Goal: Task Accomplishment & Management: Manage account settings

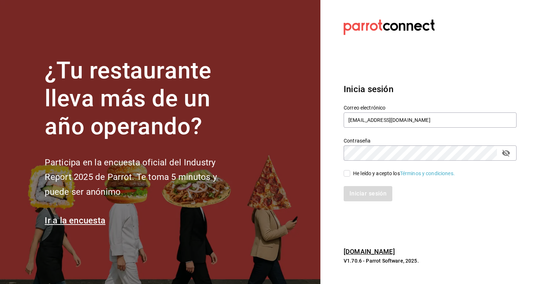
type input "lzr_45@hotmail.com"
click at [350, 176] on input "He leído y acepto los Términos y condiciones." at bounding box center [347, 173] width 7 height 7
checkbox input "true"
click at [365, 193] on button "Iniciar sesión" at bounding box center [368, 193] width 49 height 15
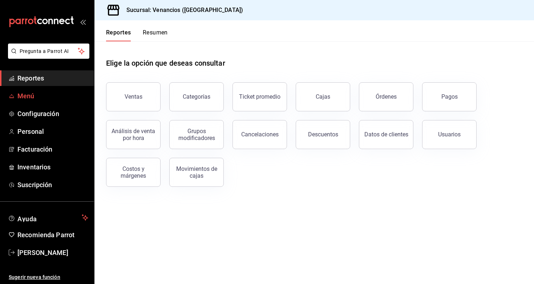
click at [33, 97] on span "Menú" at bounding box center [52, 96] width 71 height 10
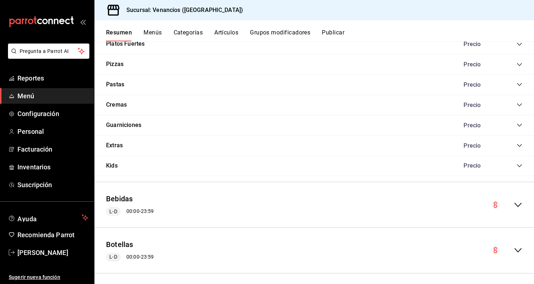
click at [520, 251] on icon "collapse-menu-row" at bounding box center [517, 250] width 9 height 9
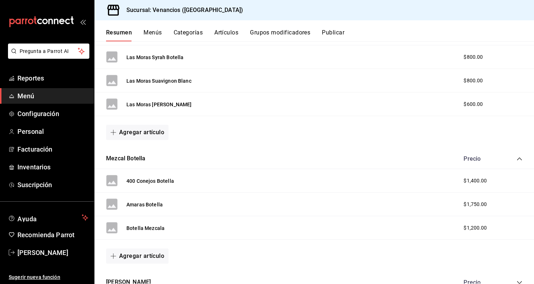
scroll to position [1005, 0]
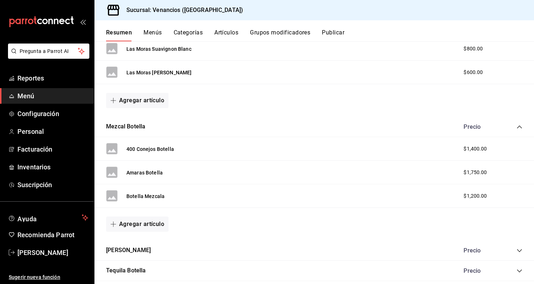
click at [480, 192] on span "$1,200.00" at bounding box center [474, 196] width 23 height 8
click at [461, 194] on div "$1,200.00" at bounding box center [479, 196] width 46 height 8
click at [147, 193] on button "Botella Mezcala" at bounding box center [145, 196] width 38 height 7
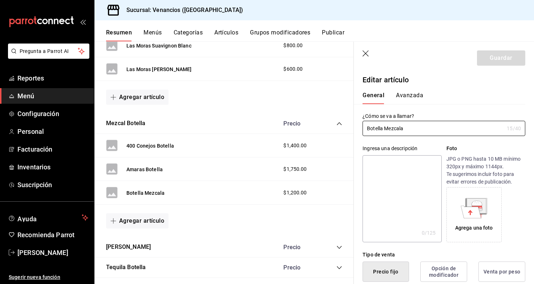
click at [363, 52] on icon "button" at bounding box center [365, 53] width 7 height 7
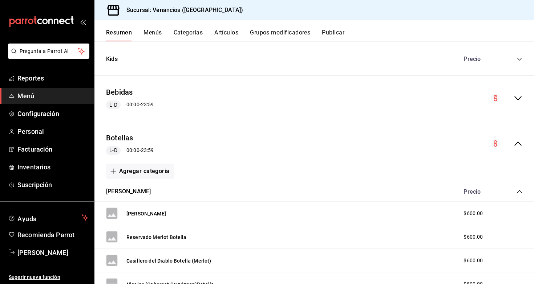
scroll to position [503, 0]
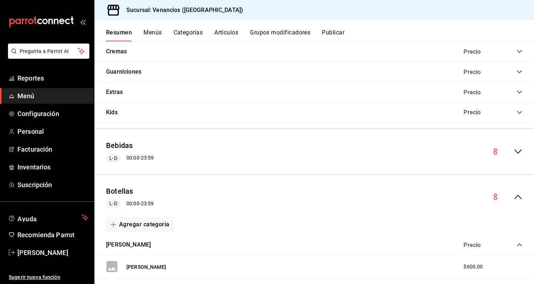
click at [521, 148] on icon "collapse-menu-row" at bounding box center [517, 151] width 9 height 9
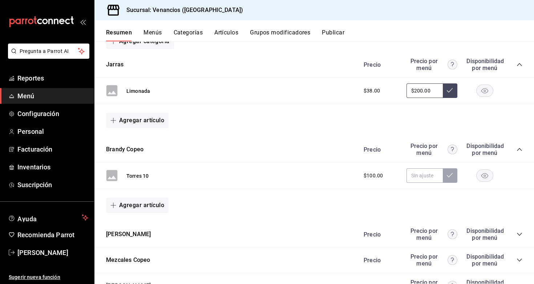
scroll to position [637, 0]
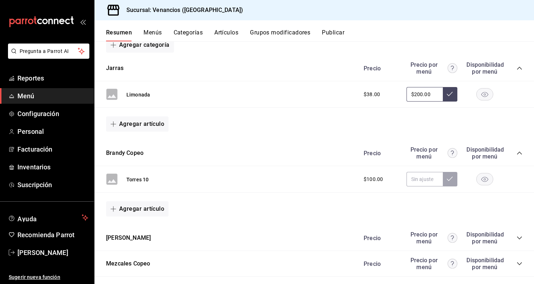
click at [158, 34] on button "Menús" at bounding box center [152, 35] width 18 height 12
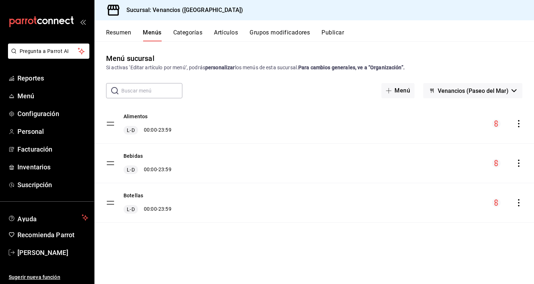
click at [387, 157] on div "Bebidas L-D 00:00 - 23:59" at bounding box center [313, 163] width 439 height 39
click at [273, 166] on div "Bebidas L-D 00:00 - 23:59" at bounding box center [313, 163] width 439 height 39
click at [193, 170] on div "Bebidas L-D 00:00 - 23:59" at bounding box center [313, 163] width 439 height 39
click at [113, 167] on tbody "Alimentos L-D 00:00 - 23:59 Bebidas L-D 00:00 - 23:59 Botellas L-D 00:00 - 23:59" at bounding box center [313, 163] width 439 height 119
click at [176, 36] on button "Categorías" at bounding box center [187, 35] width 29 height 12
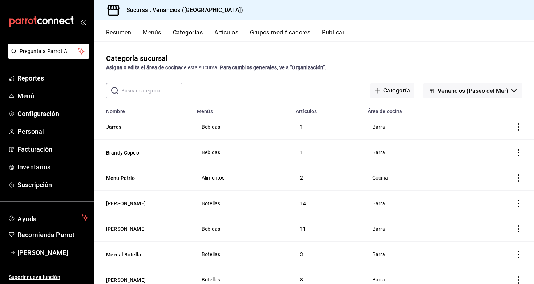
click at [214, 127] on span "Bebidas" at bounding box center [242, 127] width 81 height 5
click at [222, 33] on button "Artículos" at bounding box center [226, 35] width 24 height 12
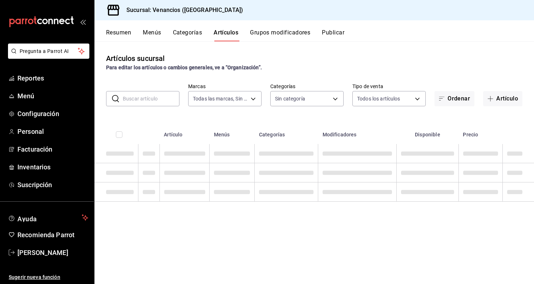
type input "d05bcb00-487a-4f17-9cd6-9a83aa94a934"
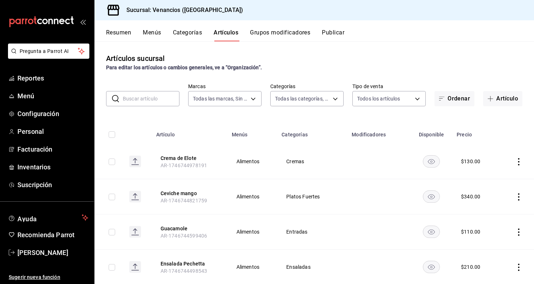
type input "13d22058-3576-40d5-9b27-abdc70e73b59,3e030f73-b022-4c1a-b18c-ab937a3f325d,1be6b…"
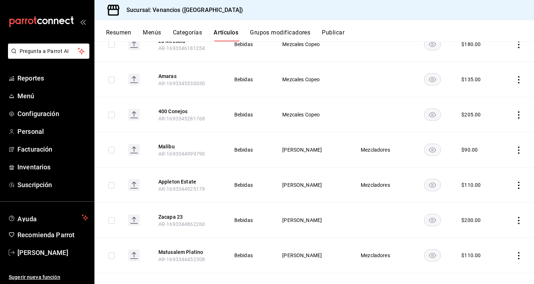
scroll to position [5599, 0]
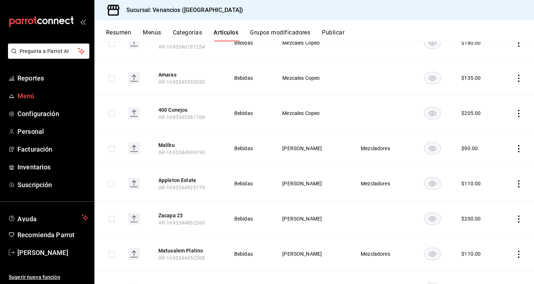
click at [44, 100] on span "Menú" at bounding box center [52, 96] width 71 height 10
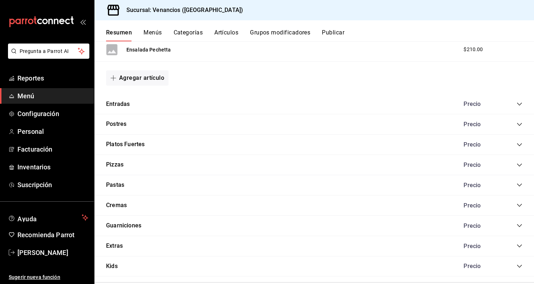
scroll to position [350, 0]
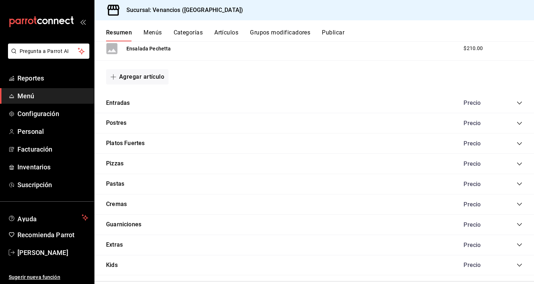
click at [520, 100] on icon "collapse-category-row" at bounding box center [519, 103] width 6 height 6
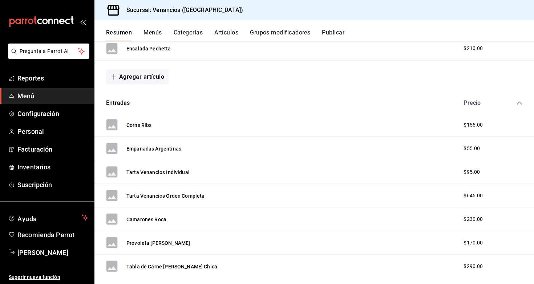
click at [518, 100] on icon "collapse-category-row" at bounding box center [519, 103] width 6 height 6
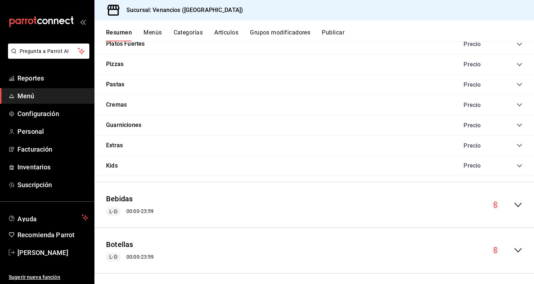
scroll to position [0, 0]
click at [521, 201] on icon "collapse-menu-row" at bounding box center [517, 205] width 9 height 9
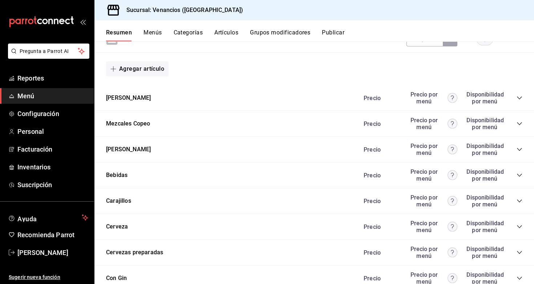
scroll to position [782, 0]
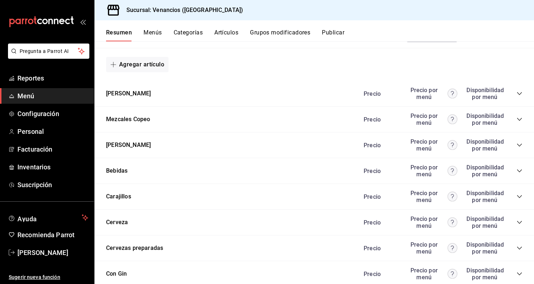
click at [520, 170] on icon "collapse-category-row" at bounding box center [519, 171] width 5 height 3
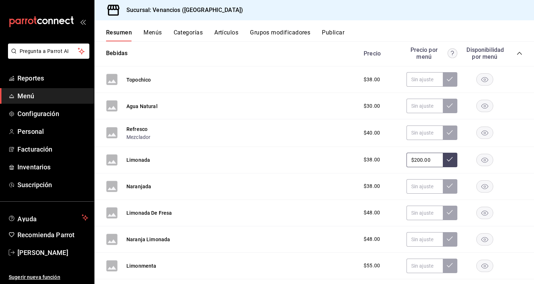
scroll to position [900, 0]
click at [438, 160] on input "$200.00" at bounding box center [424, 160] width 36 height 15
type input "$2.00"
click at [503, 174] on div "Naranjada $38.00" at bounding box center [313, 186] width 439 height 27
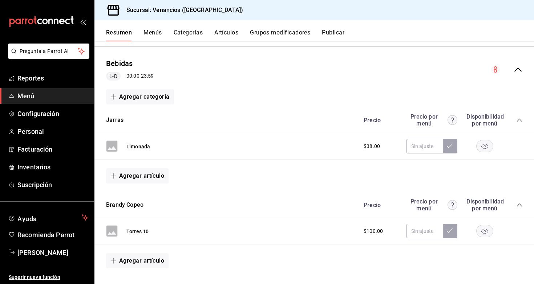
scroll to position [586, 0]
click at [372, 143] on span "$38.00" at bounding box center [372, 146] width 16 height 8
click at [368, 142] on span "$38.00" at bounding box center [372, 146] width 16 height 8
click at [372, 144] on span "$38.00" at bounding box center [372, 146] width 16 height 8
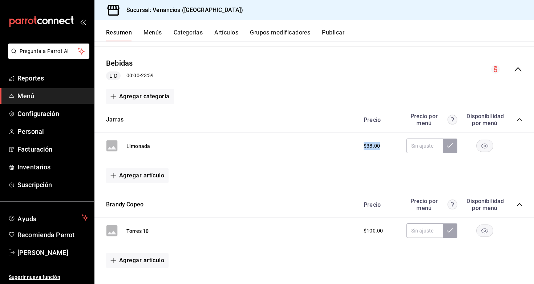
click at [372, 144] on span "$38.00" at bounding box center [372, 146] width 16 height 8
click at [366, 143] on span "$38.00" at bounding box center [372, 146] width 16 height 8
click at [423, 145] on input "text" at bounding box center [424, 146] width 36 height 15
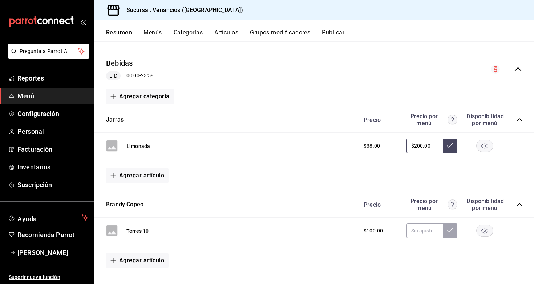
type input "$200.00"
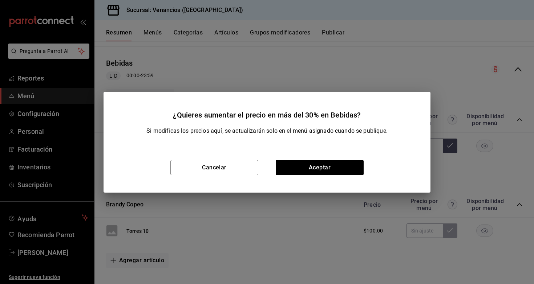
click at [322, 175] on div "Cancelar Aceptar" at bounding box center [266, 168] width 327 height 50
click at [322, 171] on button "Aceptar" at bounding box center [320, 167] width 88 height 15
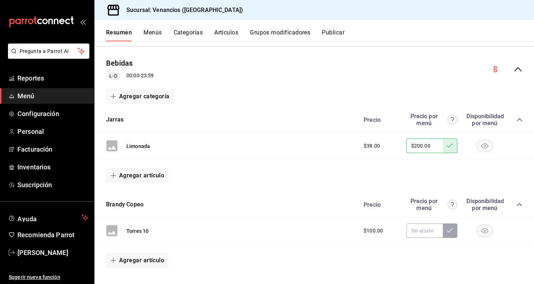
type input "$200.00"
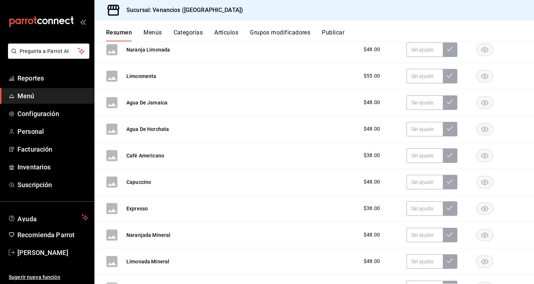
scroll to position [1319, 0]
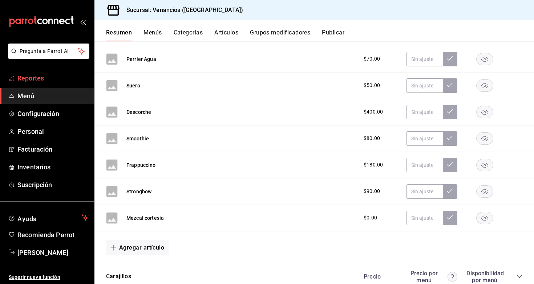
click at [33, 81] on span "Reportes" at bounding box center [52, 78] width 71 height 10
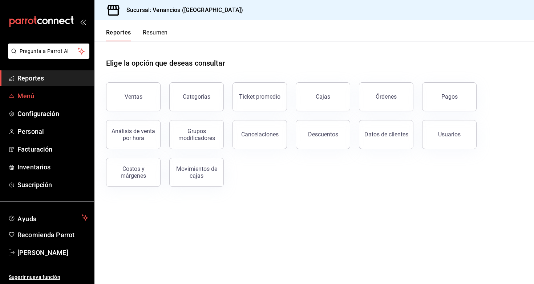
click at [30, 102] on link "Menú" at bounding box center [47, 96] width 94 height 16
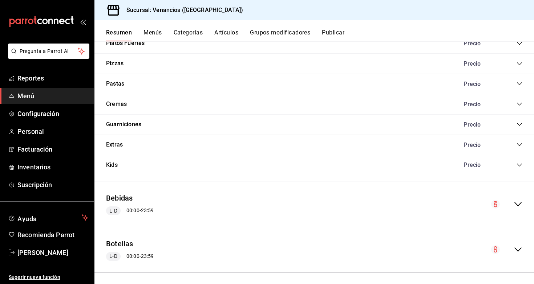
scroll to position [450, 0]
click at [516, 203] on icon "collapse-menu-row" at bounding box center [517, 205] width 7 height 4
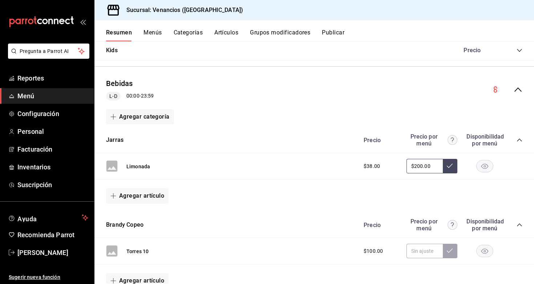
scroll to position [564, 0]
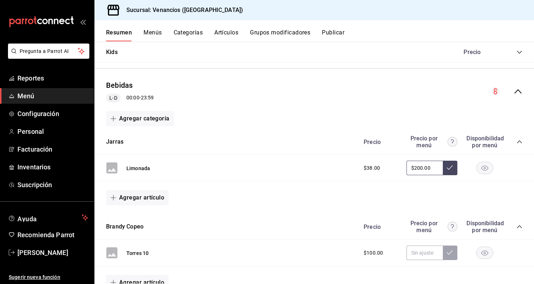
click at [429, 166] on input "$200.00" at bounding box center [424, 168] width 36 height 15
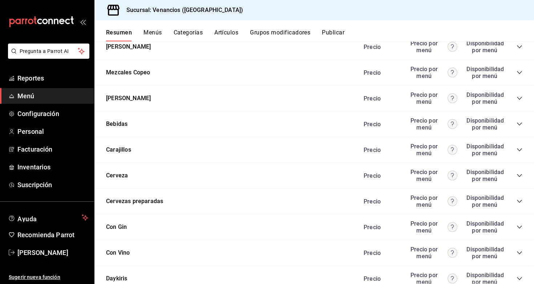
scroll to position [828, 0]
click at [521, 122] on icon "collapse-category-row" at bounding box center [519, 125] width 6 height 6
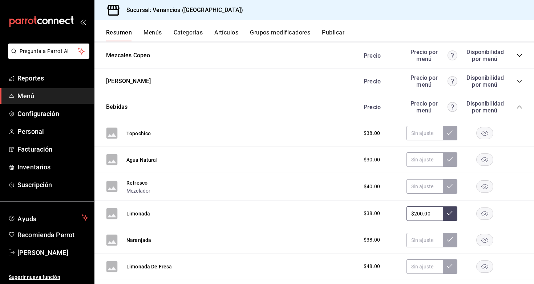
scroll to position [845, 0]
click at [435, 213] on input "$200.00" at bounding box center [424, 214] width 36 height 15
click at [450, 212] on button at bounding box center [450, 214] width 15 height 15
click at [436, 212] on input "$200.00" at bounding box center [424, 214] width 36 height 15
type input "$2.00"
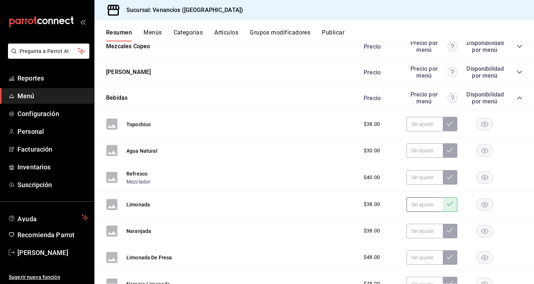
scroll to position [863, 0]
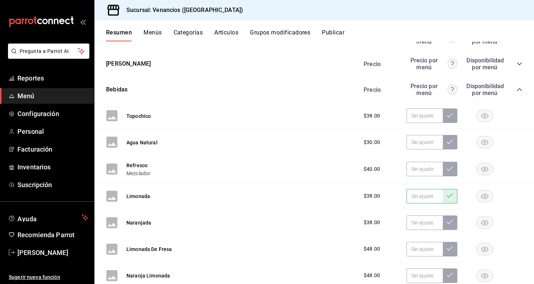
click at [509, 204] on div "Limonada $38.00" at bounding box center [313, 196] width 439 height 27
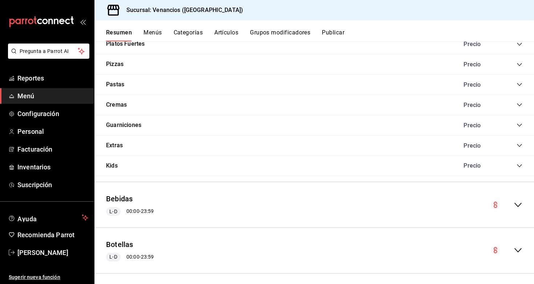
click at [517, 202] on icon "collapse-menu-row" at bounding box center [517, 205] width 9 height 9
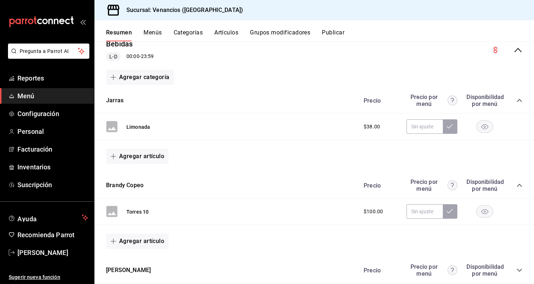
scroll to position [605, 0]
click at [433, 125] on input "text" at bounding box center [424, 127] width 36 height 15
type input "$200.00"
click at [452, 127] on button at bounding box center [450, 127] width 15 height 15
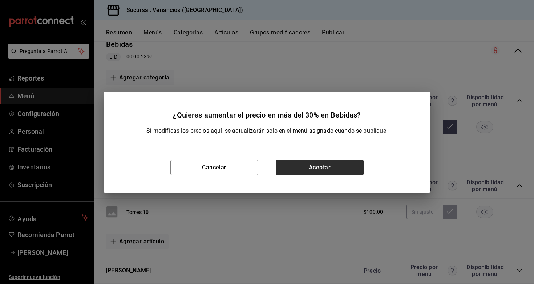
click at [315, 167] on button "Aceptar" at bounding box center [320, 167] width 88 height 15
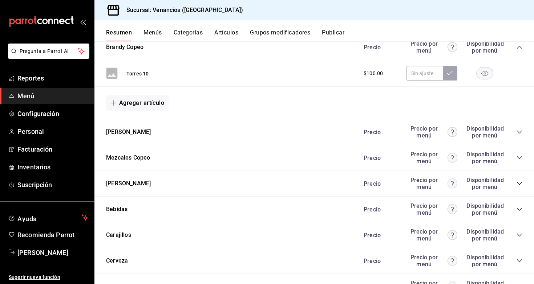
scroll to position [746, 0]
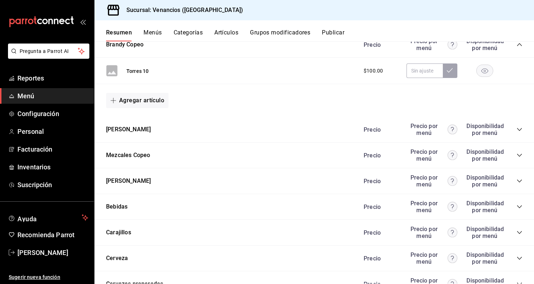
click at [520, 204] on icon "collapse-category-row" at bounding box center [519, 207] width 6 height 6
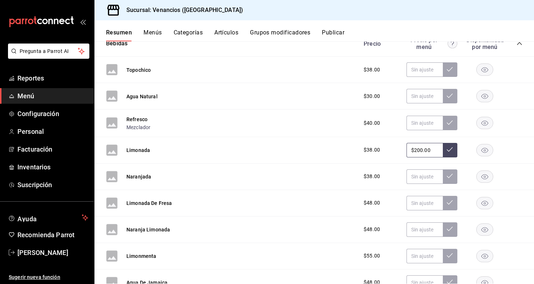
scroll to position [910, 0]
click at [488, 147] on rect "button" at bounding box center [484, 150] width 17 height 12
click at [429, 145] on div "$38.00 $200.00" at bounding box center [439, 150] width 166 height 15
click at [481, 147] on rect "button" at bounding box center [484, 150] width 17 height 12
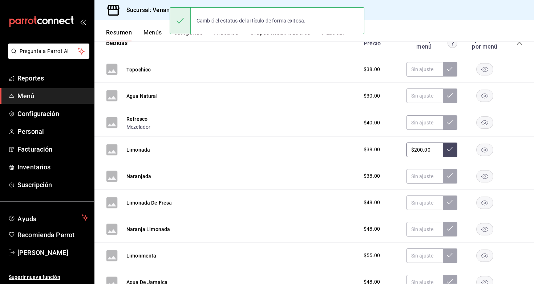
click at [432, 148] on input "$200.00" at bounding box center [424, 150] width 36 height 15
click at [428, 147] on input "$200.00" at bounding box center [424, 150] width 36 height 15
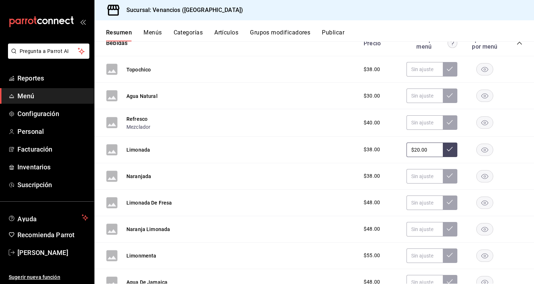
type input "$2.00"
type input "$38.00"
click at [450, 149] on button at bounding box center [450, 150] width 15 height 15
type input "$38.00"
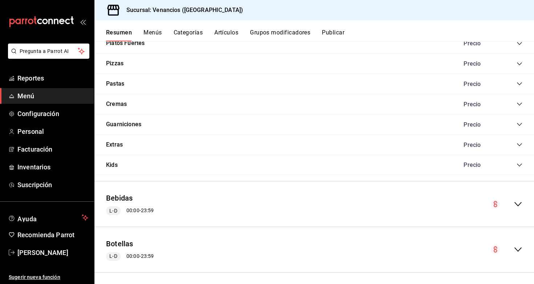
scroll to position [450, 0]
click at [512, 201] on div "collapse-menu-row" at bounding box center [506, 205] width 31 height 9
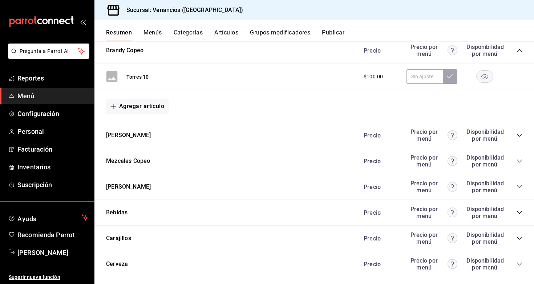
scroll to position [740, 0]
click at [520, 210] on icon "collapse-category-row" at bounding box center [519, 213] width 6 height 6
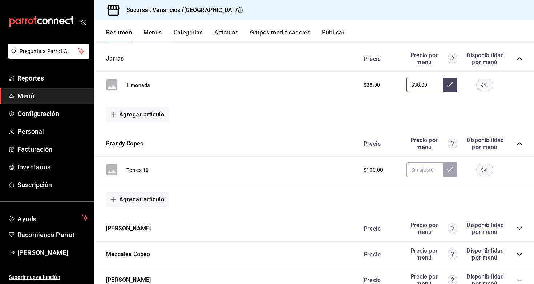
scroll to position [632, 0]
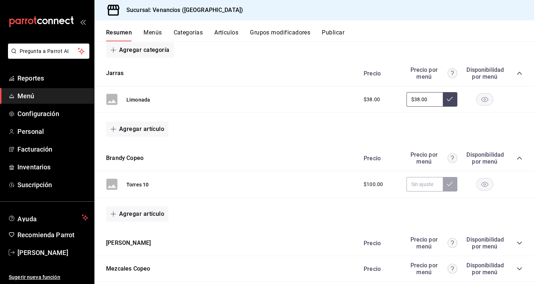
click at [370, 96] on span "$38.00" at bounding box center [372, 100] width 16 height 8
click at [138, 97] on button "Limonada" at bounding box center [138, 99] width 24 height 7
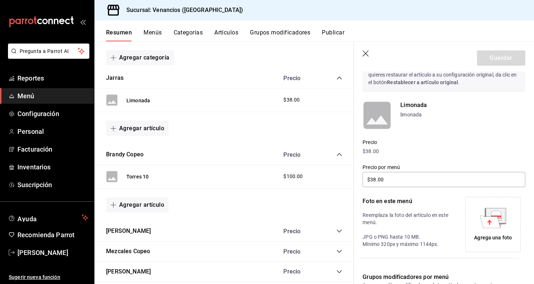
scroll to position [42, 0]
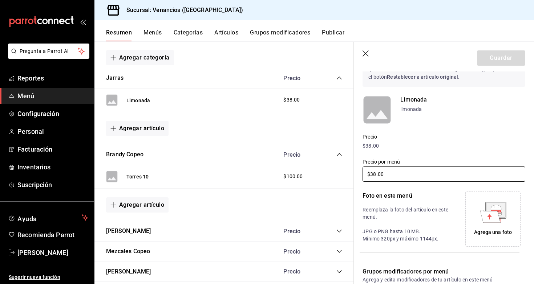
click at [398, 175] on input "$38.00" at bounding box center [443, 174] width 163 height 15
type input "$3.00"
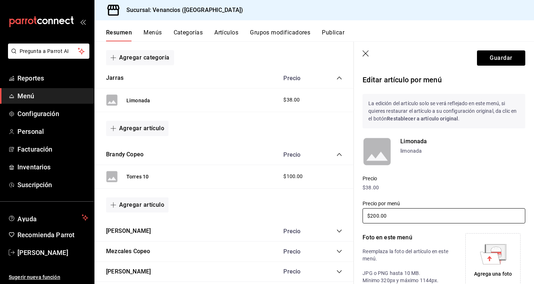
scroll to position [0, 0]
type input "$200.00"
click at [415, 143] on p "Limonada" at bounding box center [462, 141] width 125 height 9
click at [419, 154] on p "limonada" at bounding box center [462, 151] width 125 height 8
click at [421, 138] on p "Limonada" at bounding box center [462, 141] width 125 height 9
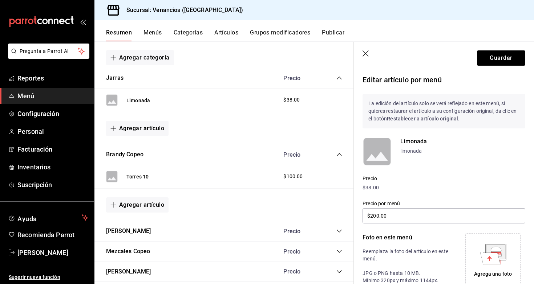
click at [418, 142] on p "Limonada" at bounding box center [462, 141] width 125 height 9
click at [403, 145] on p "Limonada" at bounding box center [462, 141] width 125 height 9
click at [404, 155] on div "Limonada limonada" at bounding box center [462, 151] width 125 height 29
click at [417, 149] on p "limonada" at bounding box center [462, 151] width 125 height 8
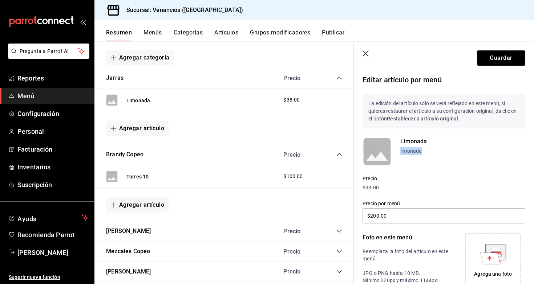
click at [417, 149] on p "limonada" at bounding box center [462, 151] width 125 height 8
click at [428, 150] on p "limonada" at bounding box center [462, 151] width 125 height 8
click at [450, 184] on p "$38.00" at bounding box center [443, 188] width 163 height 8
click at [491, 60] on button "Guardar" at bounding box center [501, 57] width 48 height 15
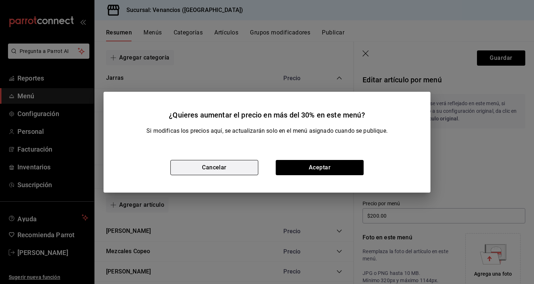
click at [236, 172] on button "Cancelar" at bounding box center [214, 167] width 88 height 15
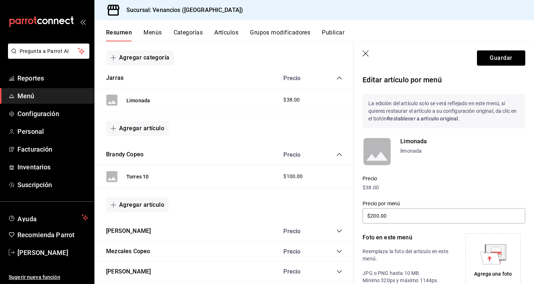
click at [369, 54] on icon "button" at bounding box center [365, 53] width 7 height 7
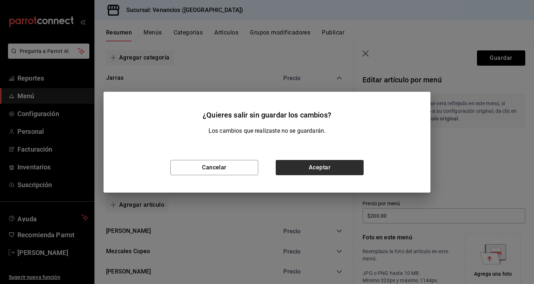
click at [322, 164] on button "Aceptar" at bounding box center [320, 167] width 88 height 15
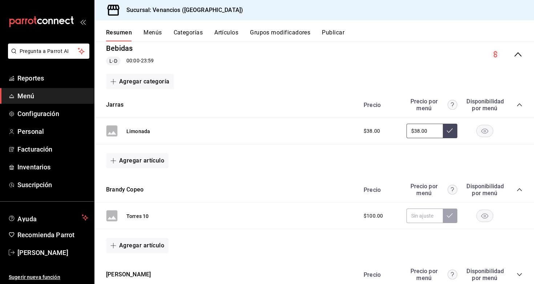
scroll to position [584, 0]
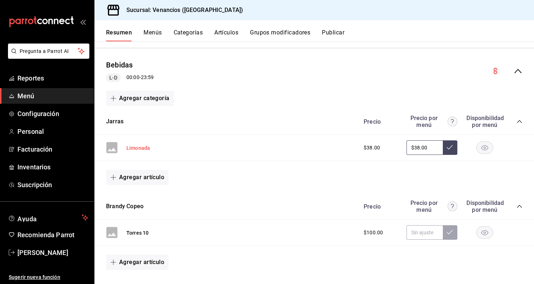
click at [146, 145] on button "Limonada" at bounding box center [138, 148] width 24 height 7
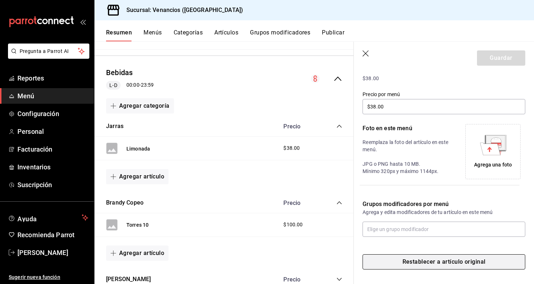
scroll to position [109, 0]
click at [418, 264] on button "Restablecer a artículo original" at bounding box center [443, 262] width 163 height 15
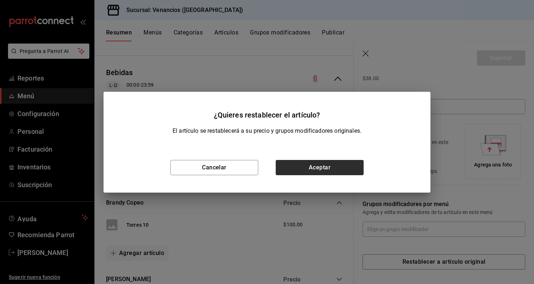
click at [319, 167] on button "Aceptar" at bounding box center [320, 167] width 88 height 15
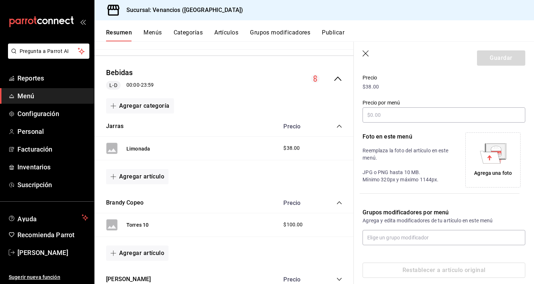
scroll to position [106, 0]
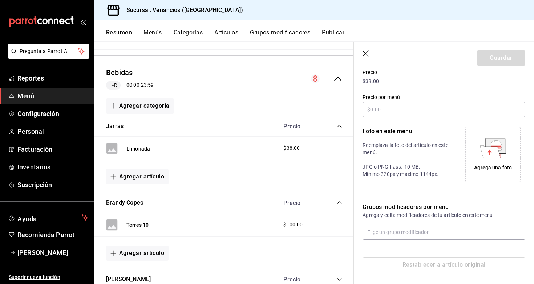
click at [366, 54] on icon "button" at bounding box center [365, 53] width 7 height 7
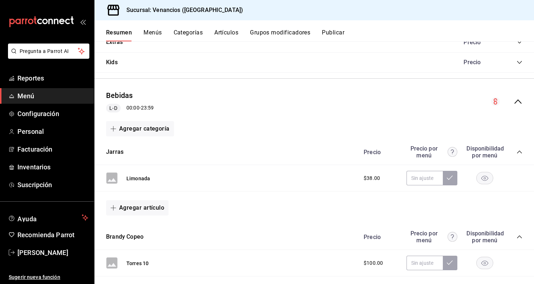
scroll to position [554, 0]
click at [121, 147] on button "Jarras" at bounding box center [114, 151] width 17 height 8
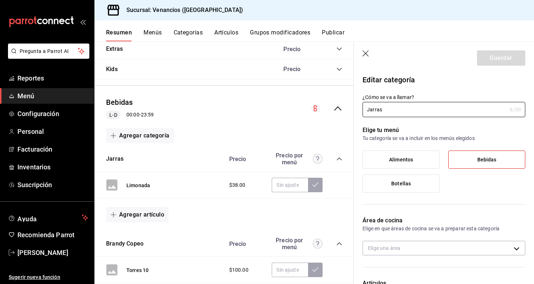
type input "cd863d9e-664e-4199-99f9-c497d95216b1"
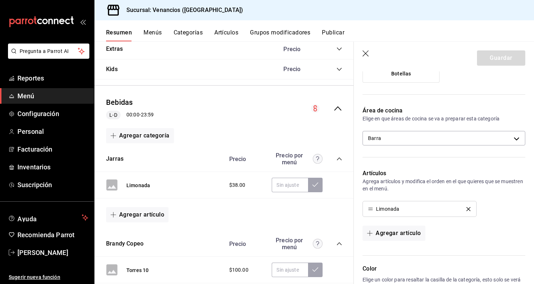
scroll to position [147, 0]
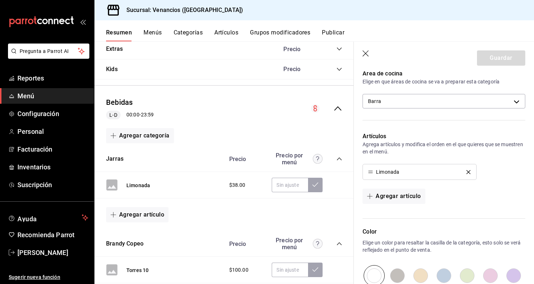
click at [407, 174] on div "Limonada" at bounding box center [419, 172] width 103 height 5
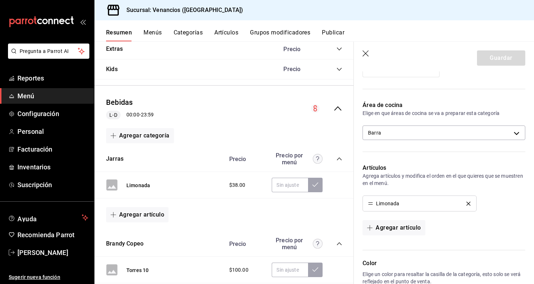
scroll to position [117, 0]
click at [390, 228] on button "Agregar artículo" at bounding box center [393, 226] width 62 height 15
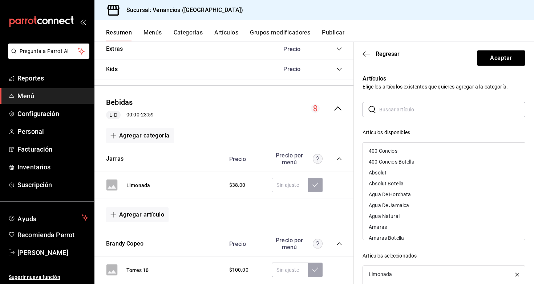
click at [404, 112] on input "text" at bounding box center [452, 109] width 146 height 15
click at [442, 130] on div "Artículos disponibles" at bounding box center [443, 133] width 163 height 8
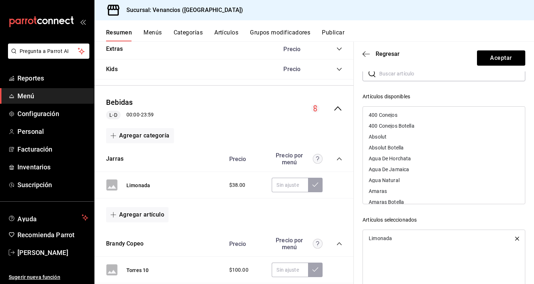
scroll to position [0, 0]
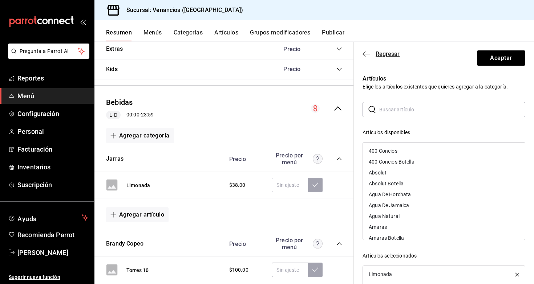
click at [367, 54] on icon "button" at bounding box center [365, 54] width 7 height 7
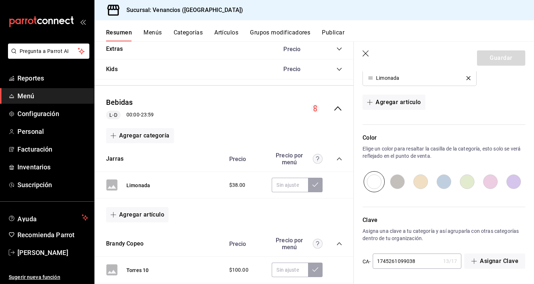
scroll to position [2, 0]
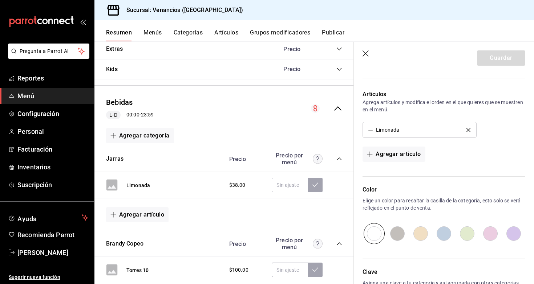
click at [468, 130] on icon "delete" at bounding box center [468, 130] width 4 height 4
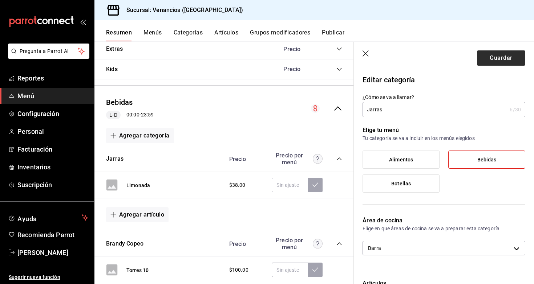
click at [484, 60] on button "Guardar" at bounding box center [501, 57] width 48 height 15
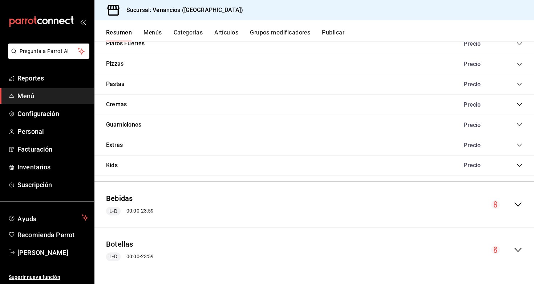
scroll to position [450, 0]
click at [517, 203] on icon "collapse-menu-row" at bounding box center [517, 205] width 7 height 4
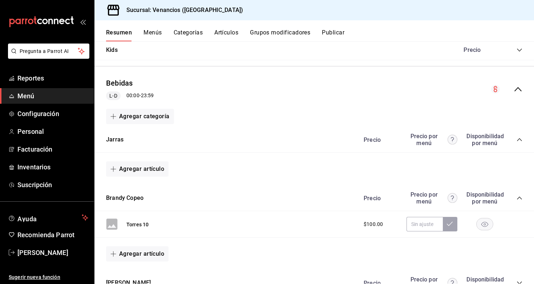
scroll to position [565, 0]
click at [115, 137] on button "Jarras" at bounding box center [114, 141] width 17 height 8
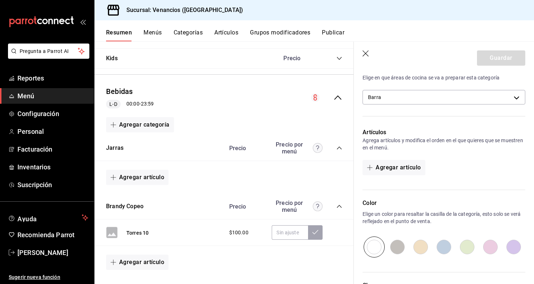
scroll to position [154, 0]
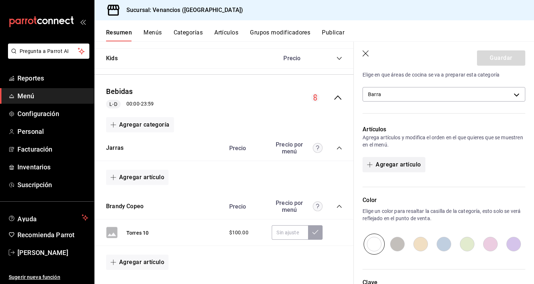
click at [403, 160] on button "Agregar artículo" at bounding box center [393, 164] width 62 height 15
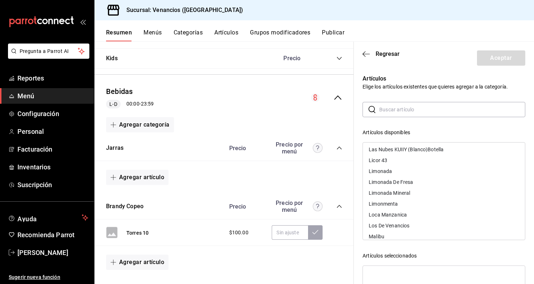
scroll to position [1678, 0]
click at [405, 172] on div "Limonada" at bounding box center [444, 172] width 162 height 11
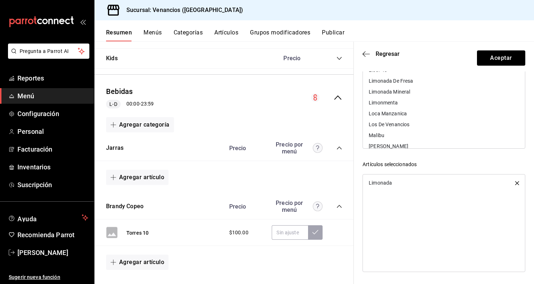
scroll to position [92, 0]
click at [494, 167] on div "Artículos seleccionados" at bounding box center [443, 165] width 163 height 8
click at [492, 59] on button "Aceptar" at bounding box center [501, 57] width 48 height 15
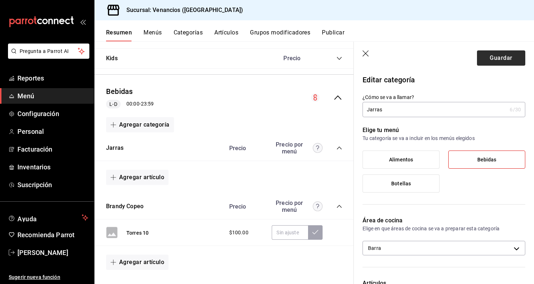
click at [490, 57] on button "Guardar" at bounding box center [501, 57] width 48 height 15
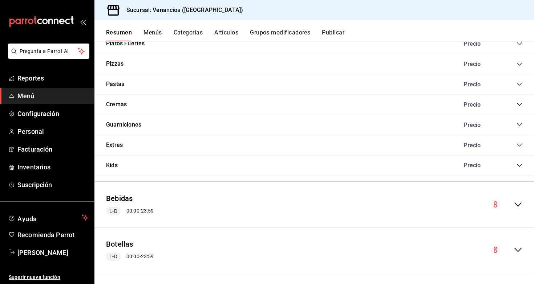
scroll to position [450, 0]
click at [512, 201] on div "collapse-menu-row" at bounding box center [506, 205] width 31 height 9
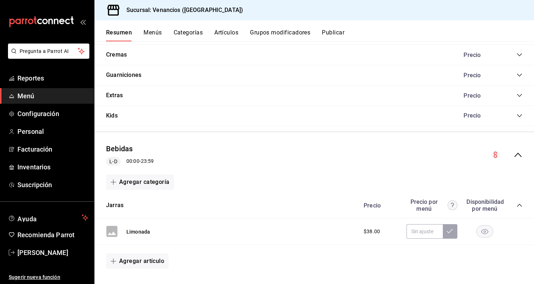
scroll to position [557, 0]
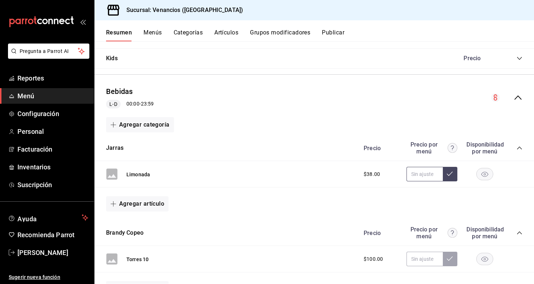
click at [423, 172] on input "text" at bounding box center [424, 174] width 36 height 15
click at [134, 198] on button "Agregar artículo" at bounding box center [137, 203] width 62 height 15
click at [312, 182] on div at bounding box center [267, 142] width 534 height 284
click at [133, 174] on div "Limonada" at bounding box center [128, 175] width 44 height 12
click at [142, 171] on button "Limonada" at bounding box center [138, 174] width 24 height 7
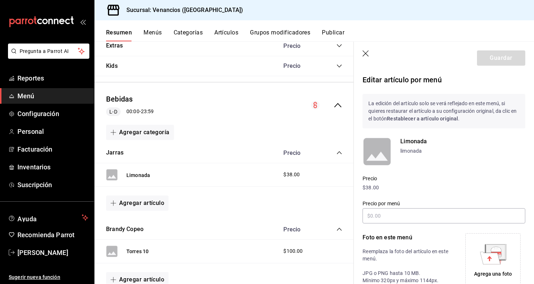
click at [366, 54] on icon "button" at bounding box center [365, 53] width 7 height 7
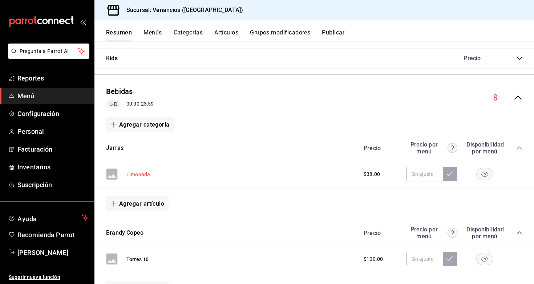
click at [138, 171] on button "Limonada" at bounding box center [138, 174] width 24 height 7
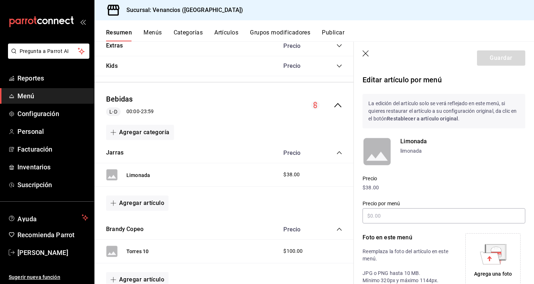
click at [366, 54] on icon "button" at bounding box center [365, 53] width 6 height 6
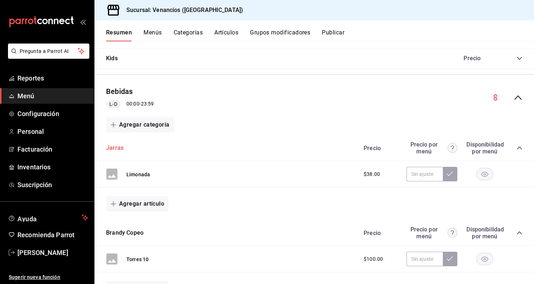
click at [114, 145] on button "Jarras" at bounding box center [114, 148] width 17 height 8
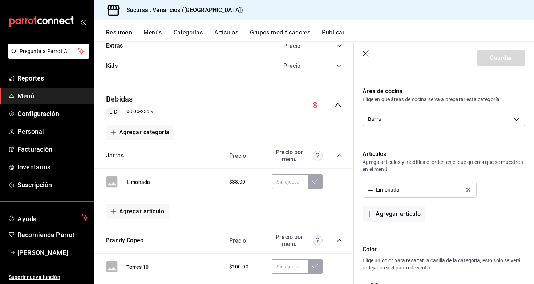
scroll to position [130, 0]
click at [468, 190] on icon "delete" at bounding box center [468, 190] width 4 height 4
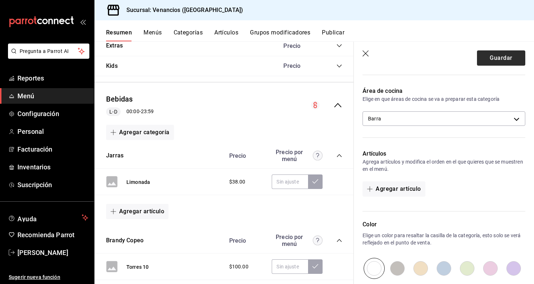
click at [488, 59] on button "Guardar" at bounding box center [501, 57] width 48 height 15
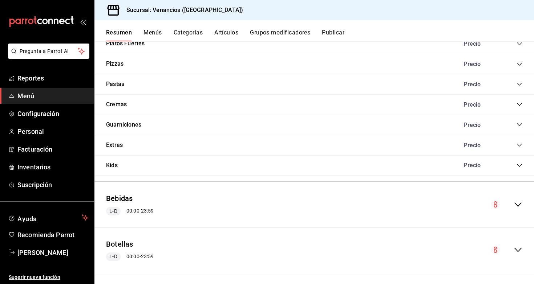
scroll to position [450, 0]
click at [519, 204] on icon "collapse-menu-row" at bounding box center [517, 205] width 9 height 9
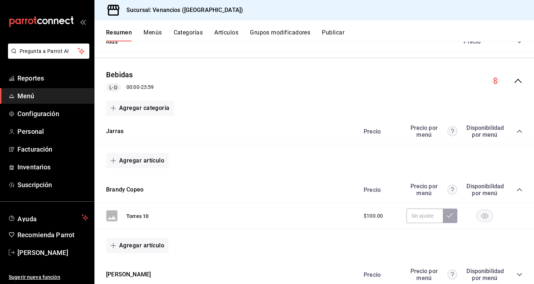
scroll to position [582, 0]
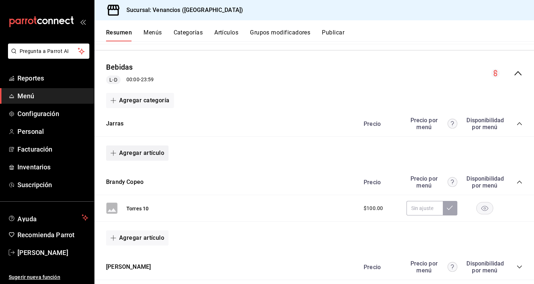
click at [153, 149] on button "Agregar artículo" at bounding box center [137, 153] width 62 height 15
click at [147, 186] on li "Artículo nuevo" at bounding box center [134, 187] width 57 height 18
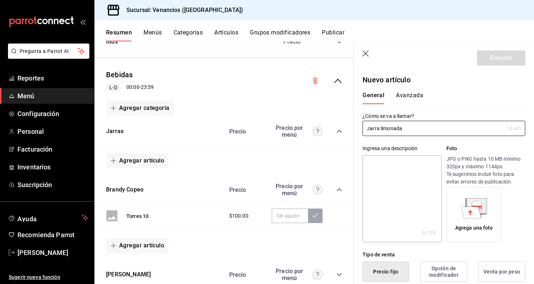
type input "Jarra limonada"
click at [472, 111] on div "¿Cómo se va a llamar? Jarra limonada 14 /40 ¿Cómo se va a llamar?" at bounding box center [439, 120] width 171 height 32
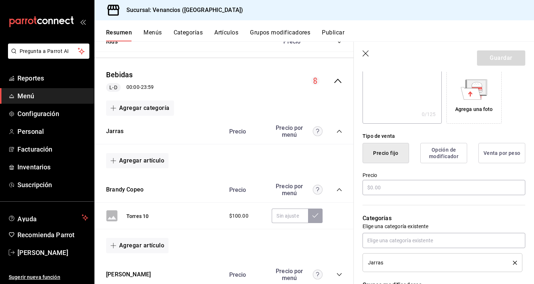
scroll to position [130, 0]
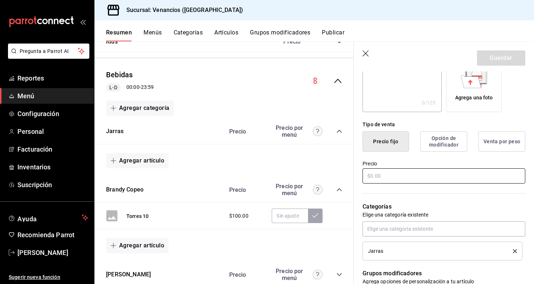
click at [399, 178] on input "text" at bounding box center [443, 176] width 163 height 15
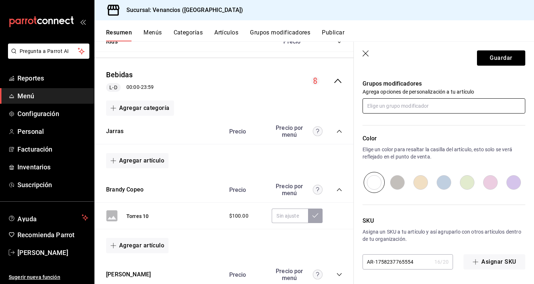
scroll to position [0, 0]
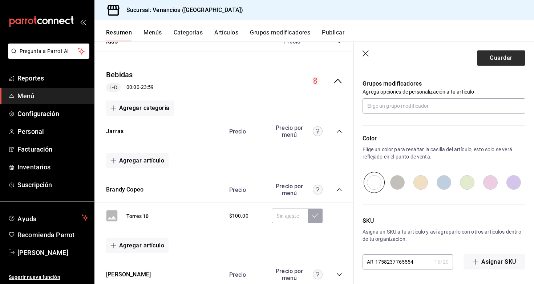
type input "$200.00"
click at [494, 59] on button "Guardar" at bounding box center [501, 57] width 48 height 15
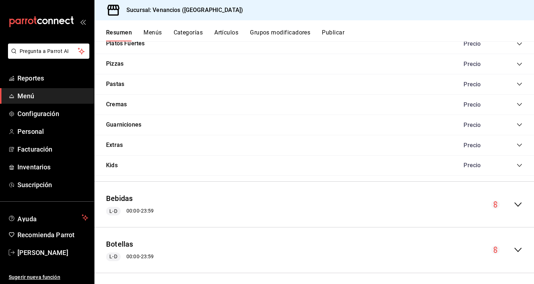
scroll to position [450, 0]
click at [518, 201] on icon "collapse-menu-row" at bounding box center [517, 205] width 9 height 9
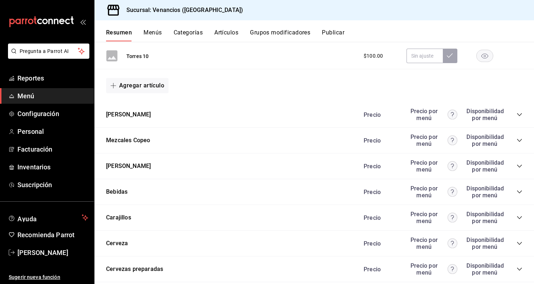
scroll to position [763, 0]
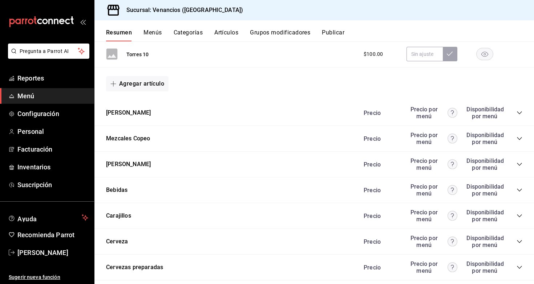
click at [519, 187] on icon "collapse-category-row" at bounding box center [519, 190] width 6 height 6
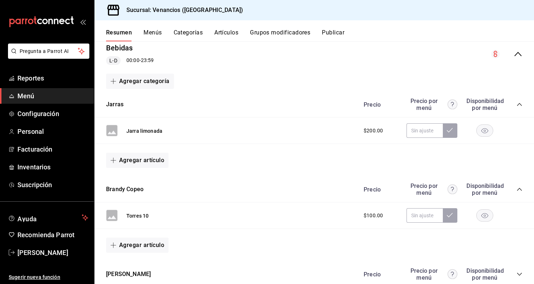
scroll to position [223, 0]
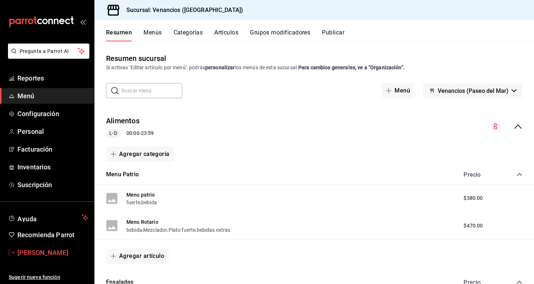
click at [40, 257] on span "[PERSON_NAME]" at bounding box center [52, 253] width 71 height 10
